Goal: Task Accomplishment & Management: Manage account settings

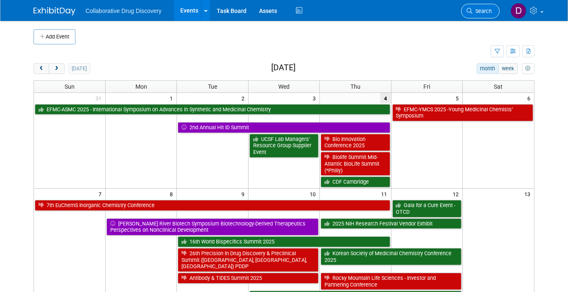
click at [476, 10] on span "Search" at bounding box center [481, 11] width 19 height 6
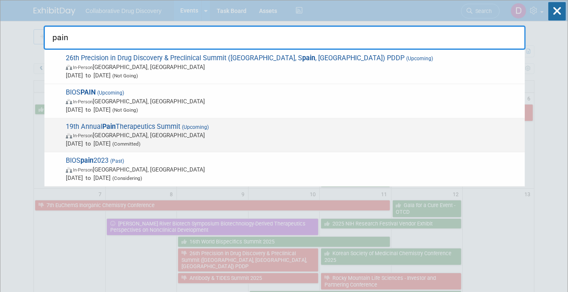
type input "pain"
click at [118, 139] on span "Oct 13, 2025 to Oct 14, 2025 (Committed)" at bounding box center [293, 143] width 454 height 8
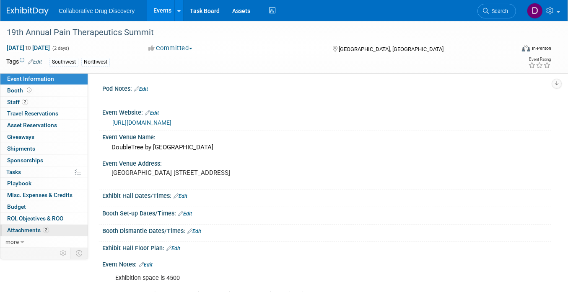
click at [39, 228] on span "Attachments 2" at bounding box center [28, 230] width 42 height 7
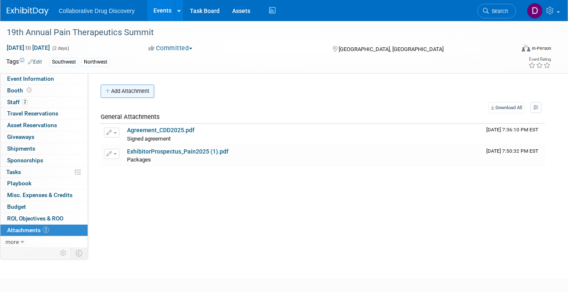
click at [134, 89] on button "Add Attachment" at bounding box center [128, 91] width 54 height 13
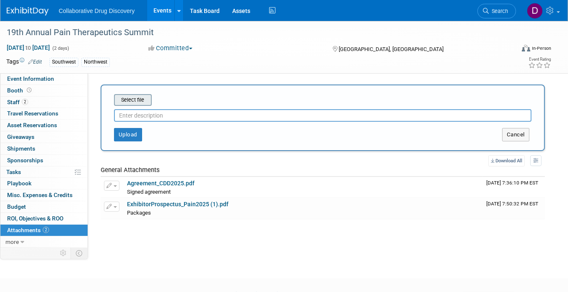
click at [138, 103] on input "file" at bounding box center [101, 100] width 100 height 10
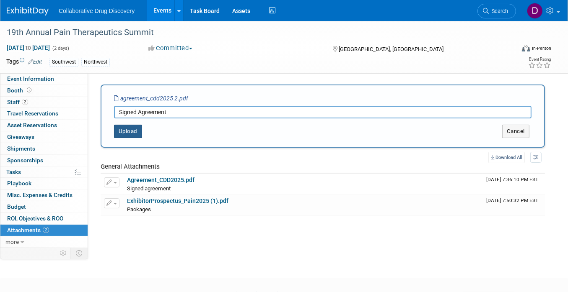
type input "Signed Agreement"
click at [124, 125] on button "Upload" at bounding box center [128, 131] width 28 height 13
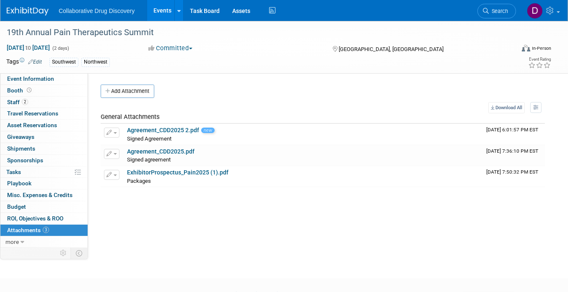
click at [144, 100] on div "Add Attachment Select file This is an invoice Upload Cancel Download All View P…" at bounding box center [323, 136] width 444 height 103
click at [143, 93] on button "Add Attachment" at bounding box center [128, 91] width 54 height 13
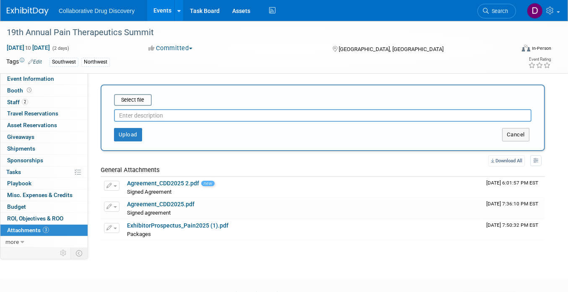
click at [145, 108] on div at bounding box center [322, 114] width 417 height 16
click at [142, 101] on input "file" at bounding box center [101, 100] width 100 height 10
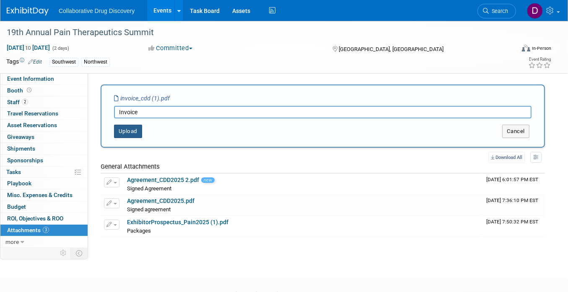
type input "Invoice"
click at [136, 134] on button "Upload" at bounding box center [128, 131] width 28 height 13
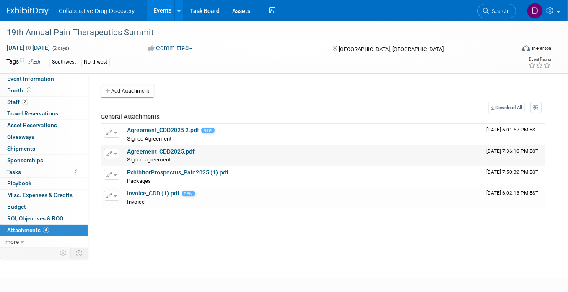
click at [109, 153] on icon "button" at bounding box center [109, 154] width 6 height 5
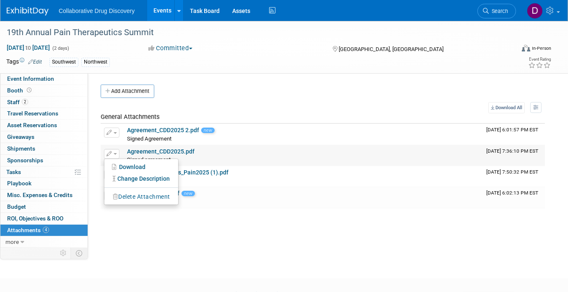
click at [126, 194] on button "Delete Attachment" at bounding box center [141, 196] width 66 height 11
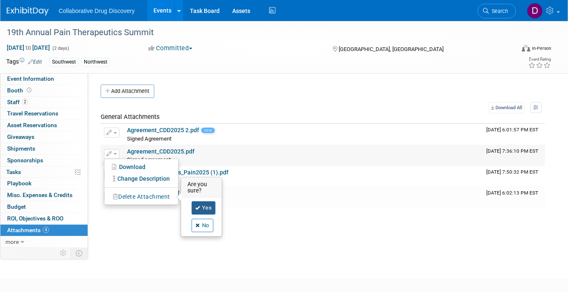
click at [205, 207] on link "Yes" at bounding box center [203, 207] width 24 height 13
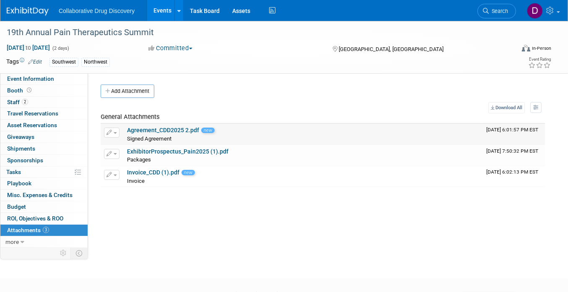
click at [160, 131] on link "Agreement_CDD2025 2.pdf" at bounding box center [163, 130] width 72 height 7
click at [155, 170] on link "Invoice_CDD (1).pdf" at bounding box center [153, 172] width 52 height 7
drag, startPoint x: 52, startPoint y: 33, endPoint x: 139, endPoint y: 34, distance: 86.7
click at [139, 34] on div "19th Annual Pain Therapeutics Summit" at bounding box center [254, 32] width 501 height 15
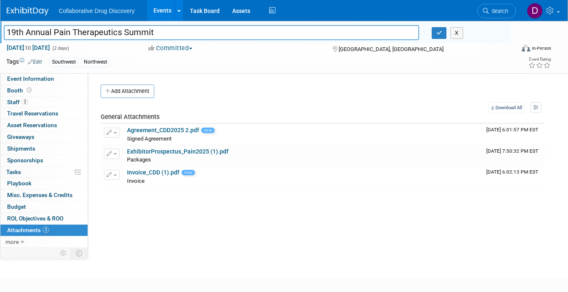
click at [152, 34] on input "19th Annual Pain Therapeutics Summit" at bounding box center [211, 32] width 415 height 15
drag, startPoint x: 154, startPoint y: 34, endPoint x: 56, endPoint y: 34, distance: 98.0
click at [56, 34] on input "19th Annual Pain Therapeutics Summit" at bounding box center [211, 32] width 415 height 15
click at [47, 78] on span "Event Information" at bounding box center [30, 78] width 47 height 7
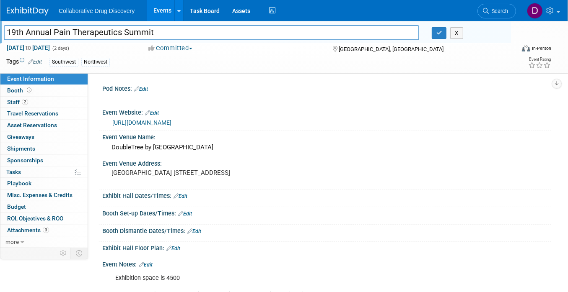
click at [170, 122] on link "https://paintherapeuticsummit.com/" at bounding box center [141, 122] width 59 height 7
click at [28, 102] on link "2 Staff 2" at bounding box center [43, 102] width 87 height 11
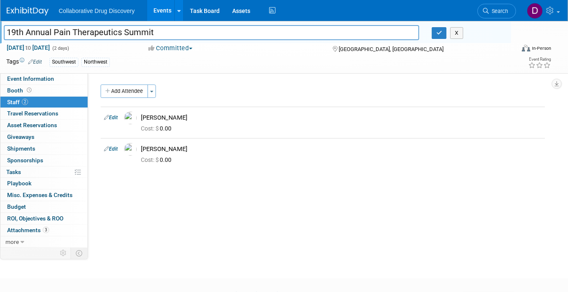
click at [46, 7] on img at bounding box center [28, 11] width 42 height 8
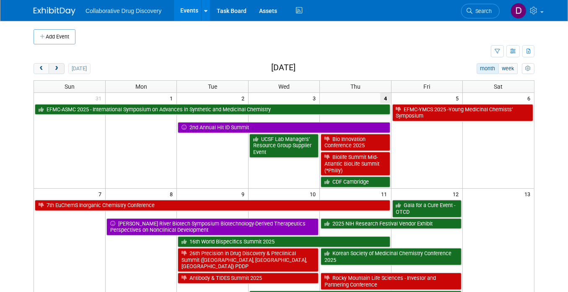
click at [55, 66] on span "next" at bounding box center [56, 68] width 6 height 5
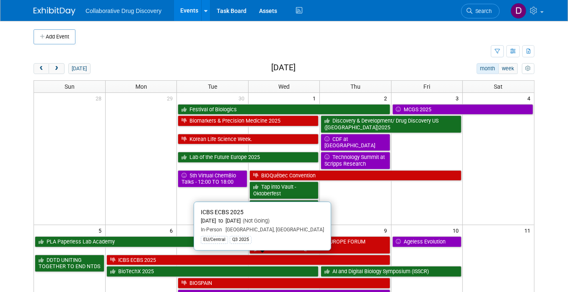
scroll to position [181, 0]
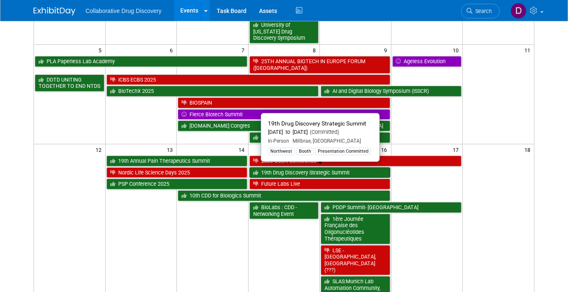
click at [277, 171] on link "19th Drug Discovery Strategic Summit" at bounding box center [319, 173] width 141 height 11
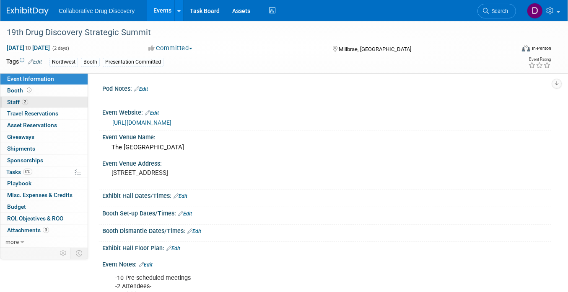
click at [57, 106] on link "2 Staff 2" at bounding box center [43, 102] width 87 height 11
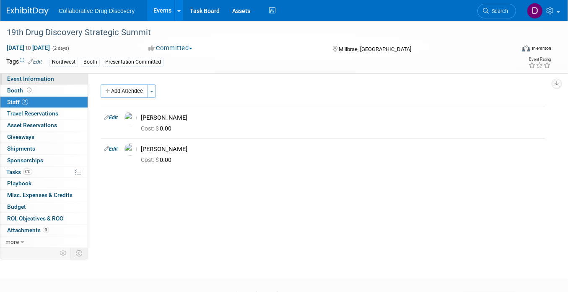
click at [34, 80] on span "Event Information" at bounding box center [30, 78] width 47 height 7
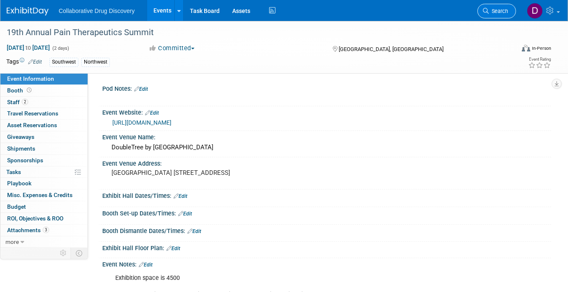
click at [496, 10] on span "Search" at bounding box center [497, 11] width 19 height 6
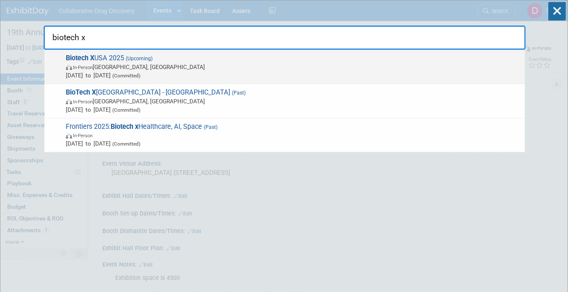
type input "biotech x"
click at [289, 62] on span "Biotech X USA 2025 (Upcoming) In-Person Philadelphia, PA Sep 16, 2025 to Sep 17…" at bounding box center [291, 67] width 457 height 26
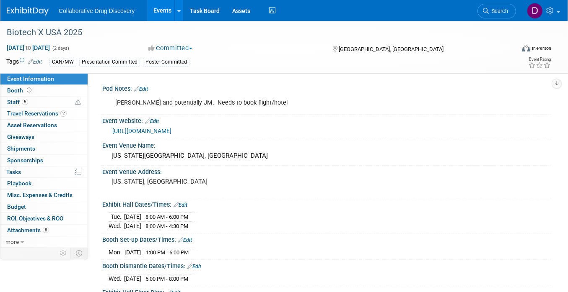
click at [171, 129] on link "[URL][DOMAIN_NAME]" at bounding box center [141, 131] width 59 height 7
click at [56, 29] on div "Biotech X USA 2025" at bounding box center [254, 32] width 501 height 15
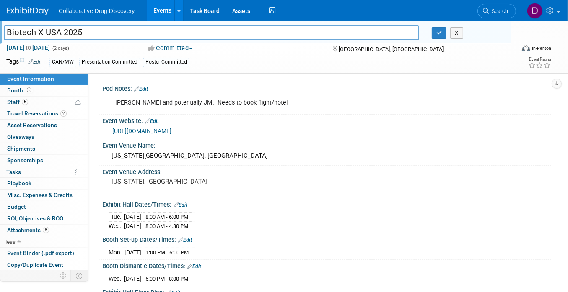
click at [59, 31] on input "Biotech X USA 2025" at bounding box center [211, 32] width 415 height 15
click at [58, 31] on input "Biotech X USA 2025" at bounding box center [211, 32] width 415 height 15
click at [56, 32] on input "Biotech X USA 2025" at bounding box center [211, 32] width 415 height 15
click at [171, 129] on link "[URL][DOMAIN_NAME]" at bounding box center [141, 131] width 59 height 7
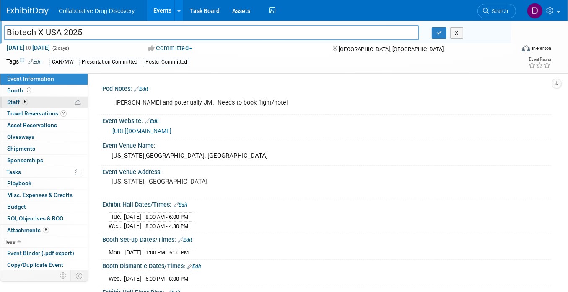
click at [32, 99] on link "5 Staff 5" at bounding box center [43, 102] width 87 height 11
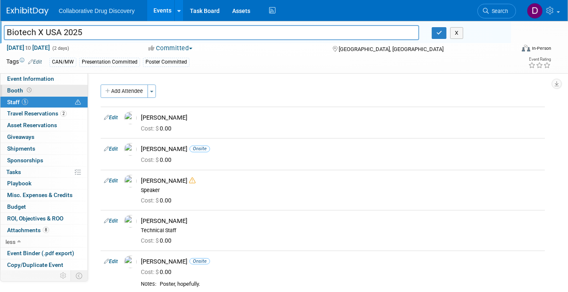
click at [33, 93] on link "Booth" at bounding box center [43, 90] width 87 height 11
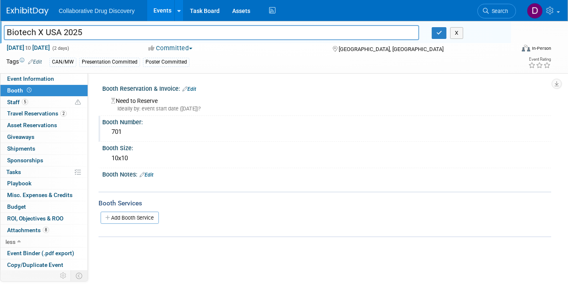
click at [116, 134] on div "701" at bounding box center [326, 132] width 436 height 13
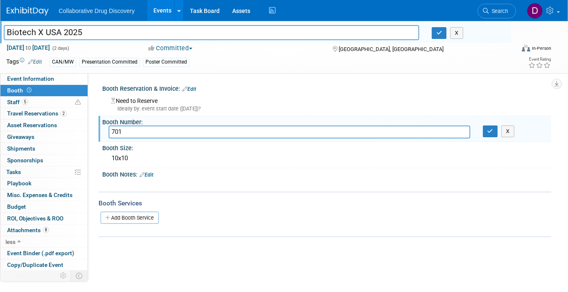
click at [116, 133] on input "701" at bounding box center [289, 132] width 362 height 13
click at [74, 34] on input "Biotech X USA 2025" at bounding box center [211, 32] width 415 height 15
